Goal: Task Accomplishment & Management: Use online tool/utility

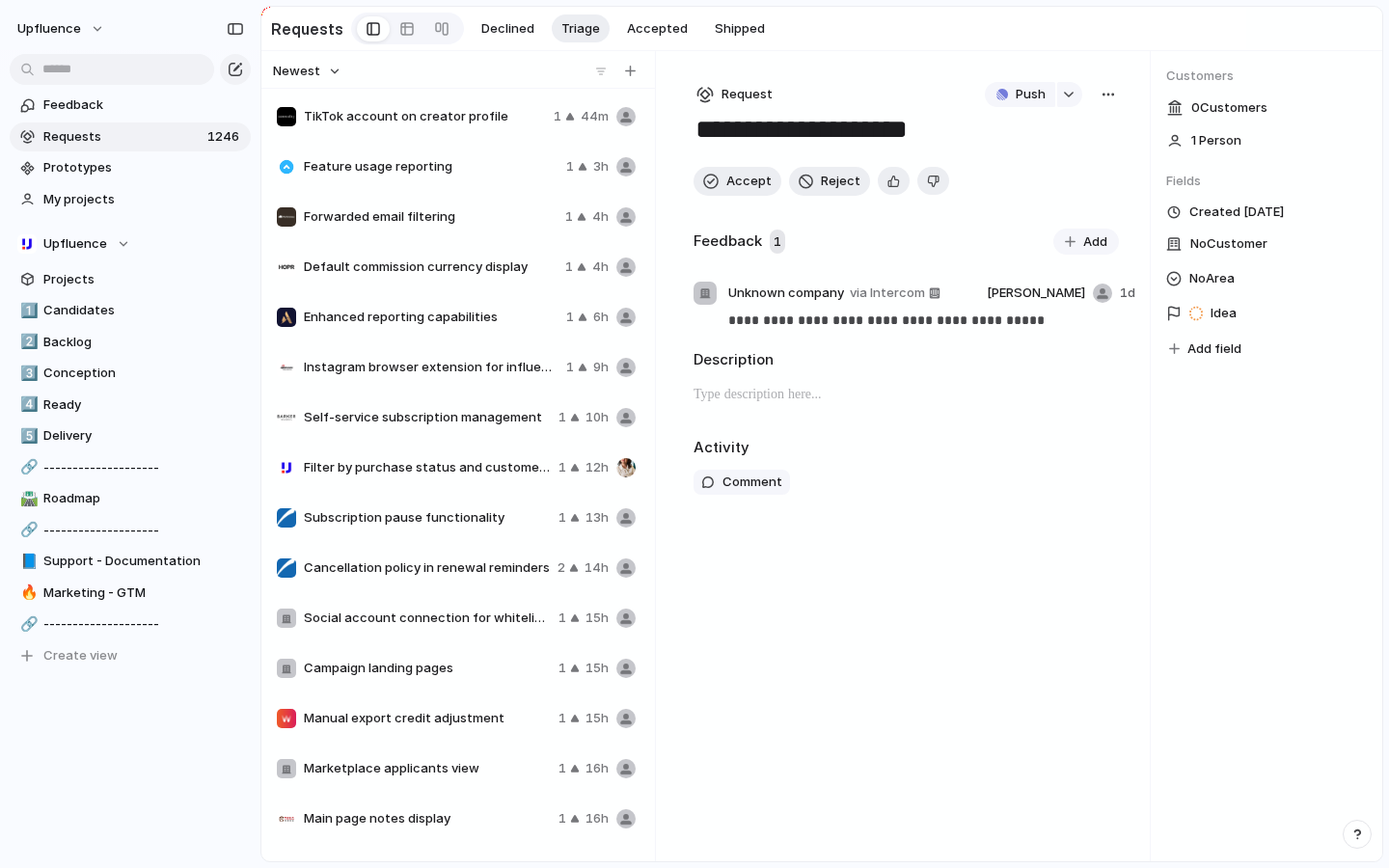
click at [362, 124] on span "TikTok account on creator profile" at bounding box center [424, 117] width 242 height 20
type textarea "**********"
